Goal: Check status

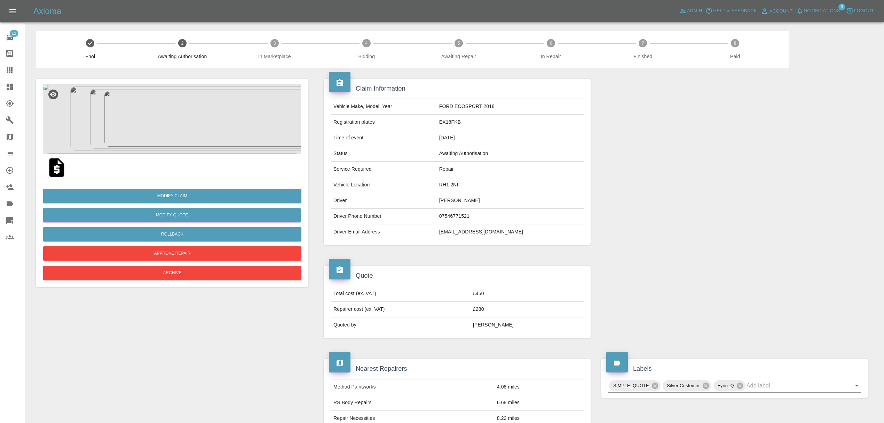
click at [13, 85] on icon at bounding box center [10, 87] width 6 height 6
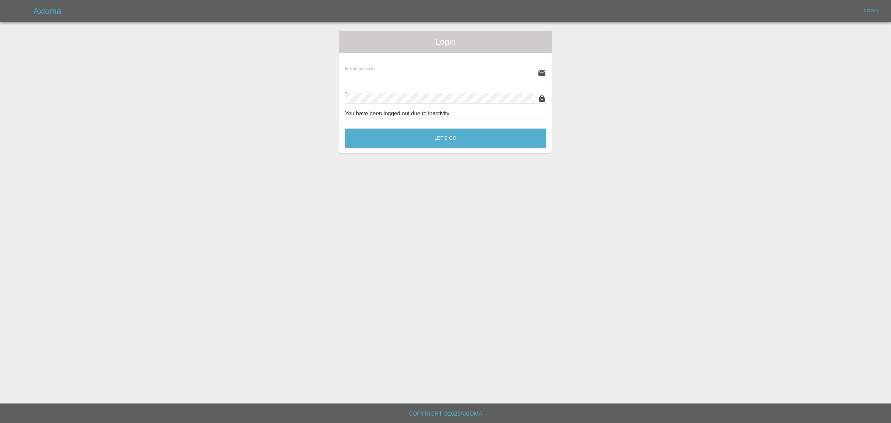
type input "[PERSON_NAME][EMAIL_ADDRESS][DOMAIN_NAME]"
click at [404, 134] on button "Let's Go" at bounding box center [445, 137] width 201 height 19
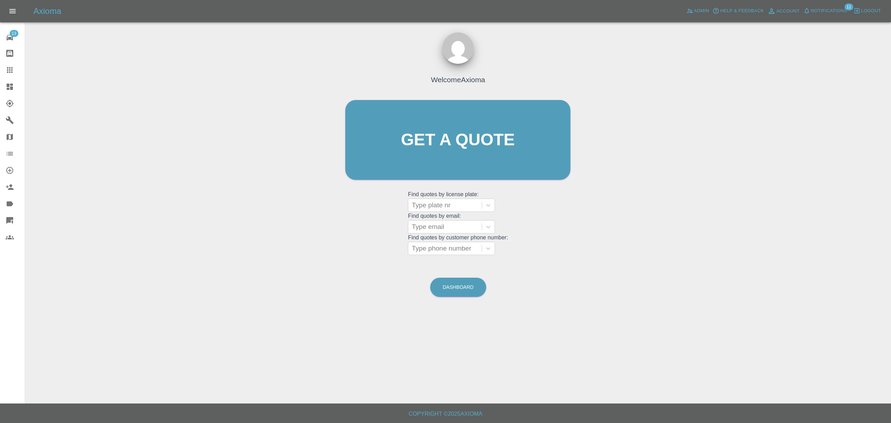
click at [13, 204] on icon at bounding box center [10, 204] width 8 height 8
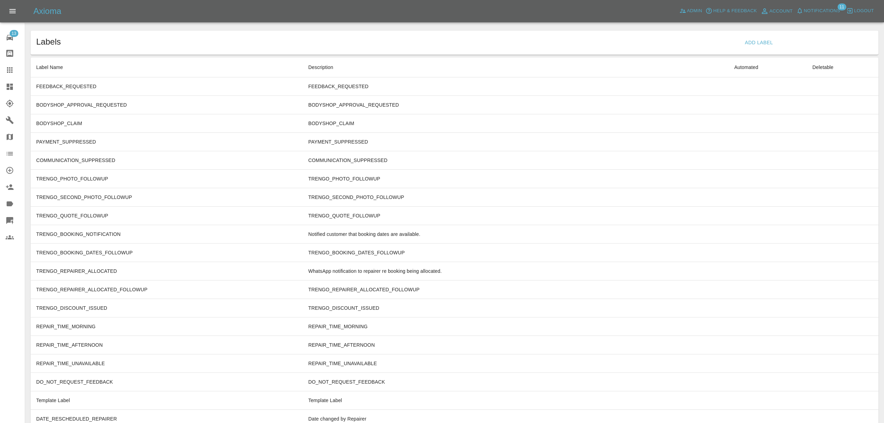
scroll to position [2022, 0]
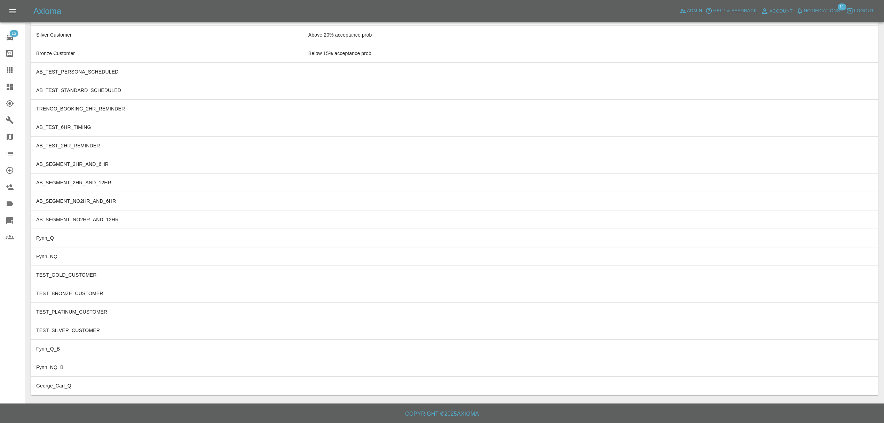
click at [107, 237] on td "Fynn_Q" at bounding box center [167, 238] width 272 height 18
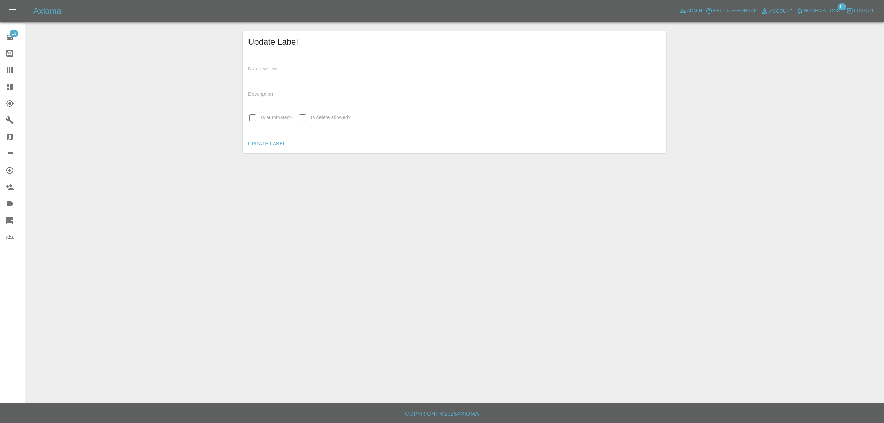
type input "Fynn_Q"
click at [147, 249] on main "Update Label Name (required) Fynn_Q Description Is automated? Is delete allowed…" at bounding box center [445, 201] width 891 height 403
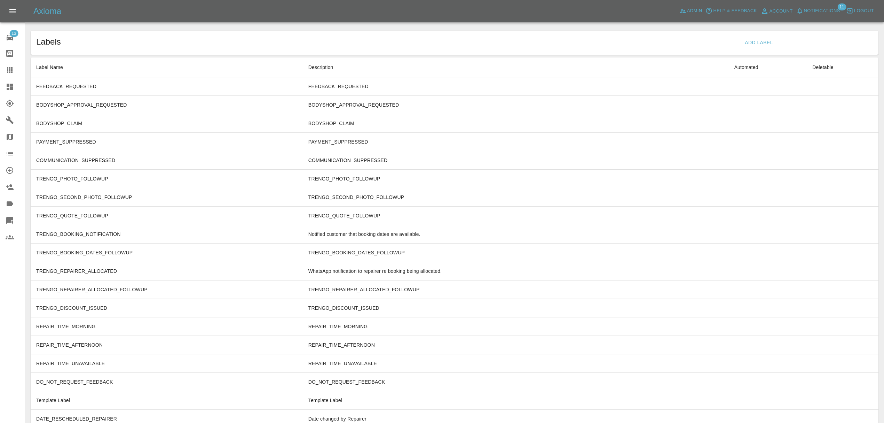
click at [10, 87] on icon at bounding box center [10, 87] width 6 height 6
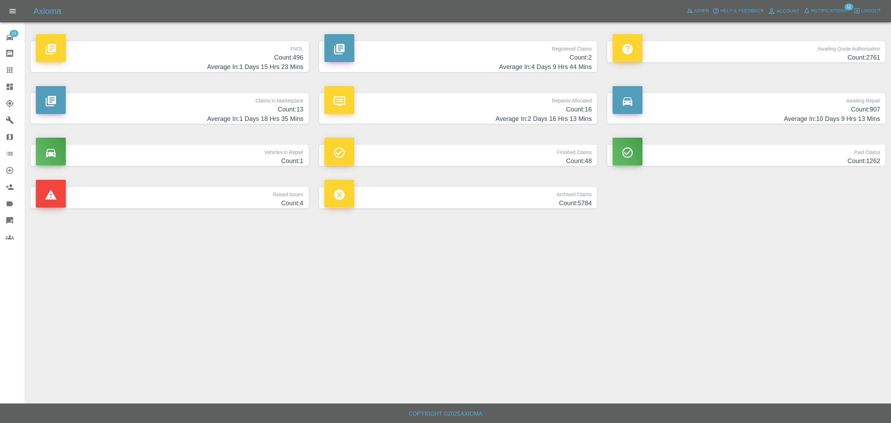
click at [798, 56] on h4 "Count: 2761" at bounding box center [747, 57] width 268 height 9
click at [749, 53] on h4 "Count: 2753" at bounding box center [747, 57] width 268 height 9
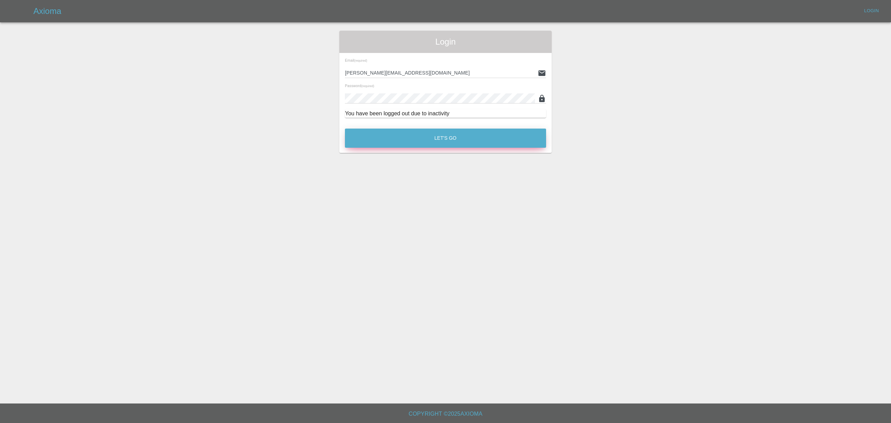
click at [463, 130] on button "Let's Go" at bounding box center [445, 137] width 201 height 19
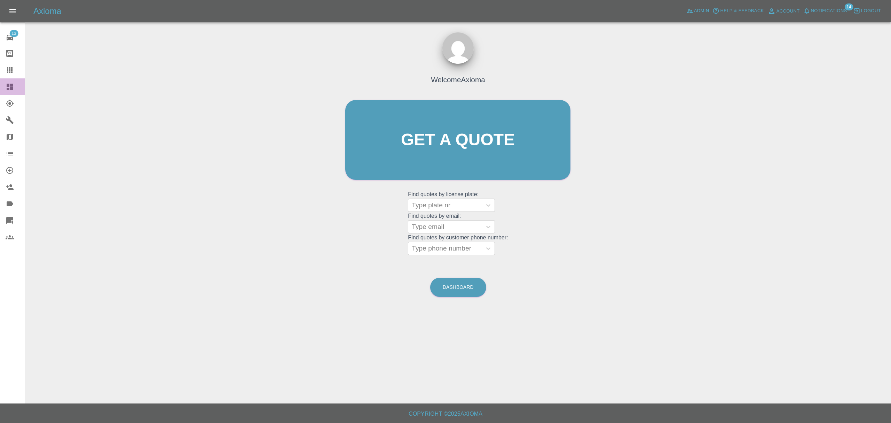
click at [7, 82] on link "Dashboard" at bounding box center [12, 86] width 25 height 17
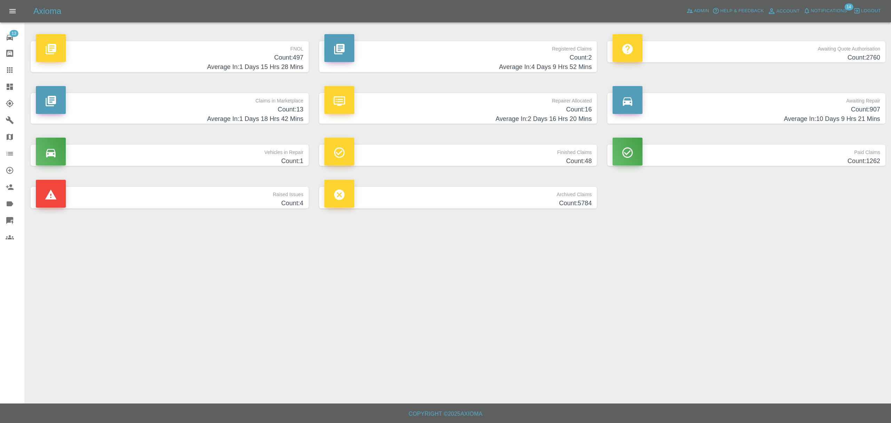
click at [694, 49] on p "Awaiting Quote Authorisation" at bounding box center [747, 47] width 268 height 12
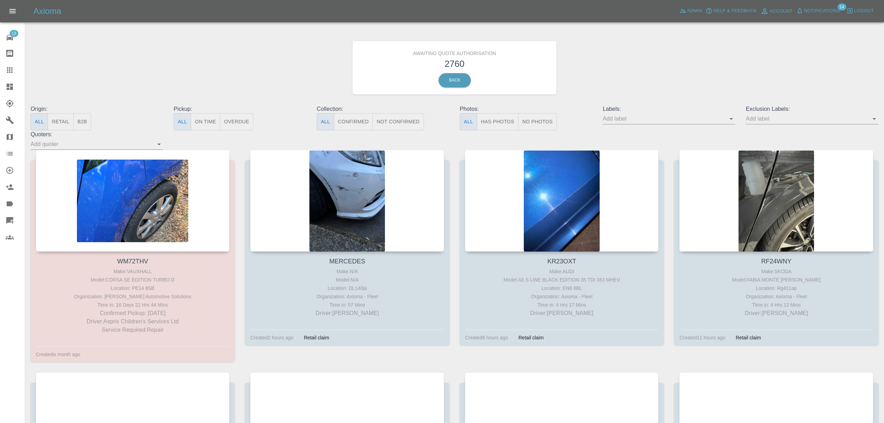
click at [303, 187] on div at bounding box center [347, 201] width 194 height 102
